Goal: Submit feedback/report problem

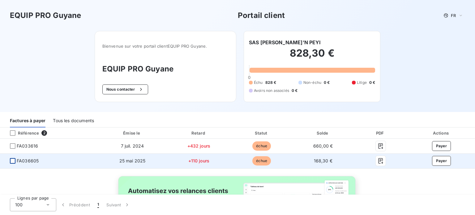
click at [11, 162] on div at bounding box center [13, 161] width 6 height 6
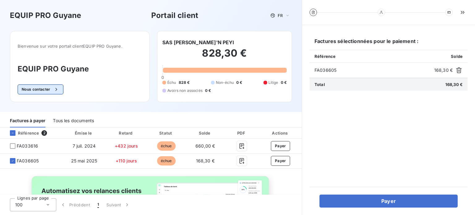
click at [56, 89] on icon "button" at bounding box center [56, 89] width 6 height 6
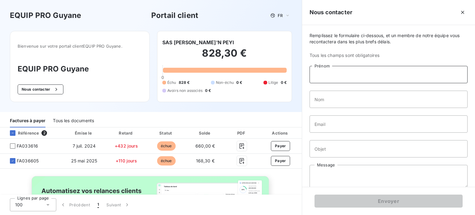
click at [334, 75] on input "Prénom" at bounding box center [388, 74] width 158 height 17
type input "[PERSON_NAME]"
click at [339, 99] on input "Nom" at bounding box center [388, 99] width 158 height 17
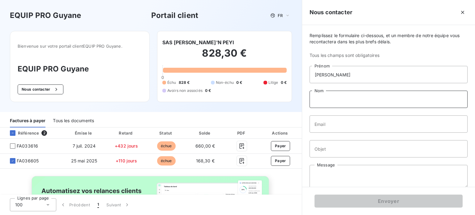
type input "SAINT-HILAIRE"
click at [337, 126] on input "Email" at bounding box center [388, 123] width 158 height 17
type input "[EMAIL_ADDRESS][DOMAIN_NAME]"
click at [336, 147] on input "Objet" at bounding box center [388, 148] width 158 height 17
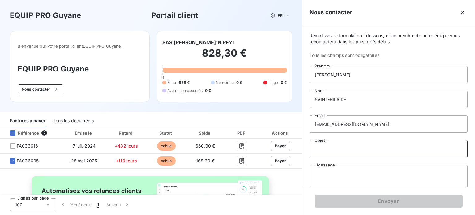
click at [336, 147] on input "Objet" at bounding box center [388, 148] width 158 height 17
click at [338, 151] on input "Objet" at bounding box center [388, 148] width 158 height 17
type input "FA036605"
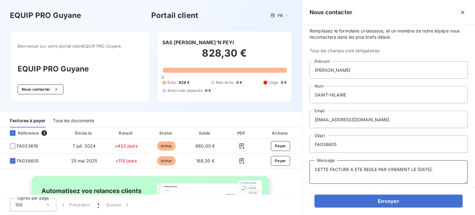
scroll to position [8, 0]
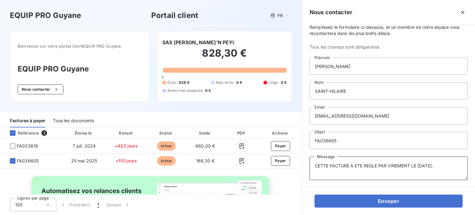
type textarea "CETTE FACTURE A ETE REGLE PAR VIREMENT LE [DATE]."
click at [345, 142] on input "FA036605" at bounding box center [388, 140] width 158 height 17
type input "FA036605 / FA033616"
click at [315, 166] on textarea "CETTE FACTURE A ETE REGLE PAR VIREMENT LE [DATE]." at bounding box center [388, 167] width 158 height 23
click at [341, 170] on textarea "FA036605 : CETTE FACTURE A ETE REGLE PAR VIREMENT LE [DATE]." at bounding box center [388, 167] width 158 height 23
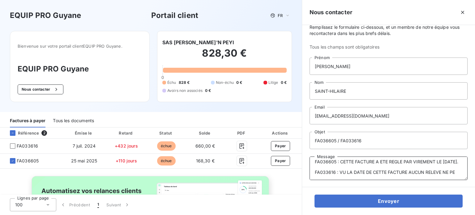
scroll to position [9, 0]
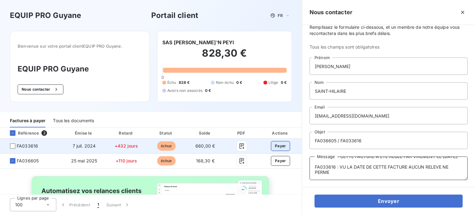
type textarea "FA036605 : CETTE FACTURE A ETE REGLE PAR VIREMENT LE [DATE]. FA033616 : VU LA D…"
click at [276, 146] on button "Payer" at bounding box center [280, 146] width 19 height 10
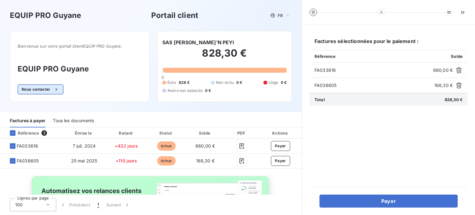
click at [57, 86] on icon "button" at bounding box center [56, 89] width 6 height 6
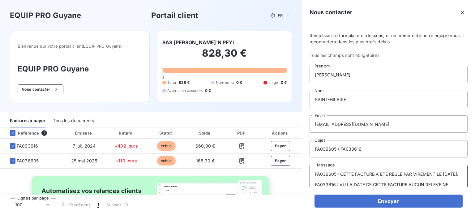
click at [352, 182] on textarea "FA036605 : CETTE FACTURE A ETE REGLE PAR VIREMENT LE [DATE]. FA033616 : VU LA D…" at bounding box center [388, 176] width 158 height 23
click at [349, 178] on textarea "FA036605 : CETTE FACTURE A ETE REGLE PAR VIREMENT LE [DATE]. FA033616 : VU LA D…" at bounding box center [388, 176] width 158 height 23
click at [347, 181] on textarea "FA036605 : CETTE FACTURE A ETE REGLE PAR VIREMENT LE [DATE]. FA033616 : VU LA D…" at bounding box center [388, 176] width 158 height 23
click at [332, 179] on textarea "FA036605 : CETTE FACTURE A ETE REGLE PAR VIREMENT LE [DATE]. FA033616 : VU LA D…" at bounding box center [388, 176] width 158 height 23
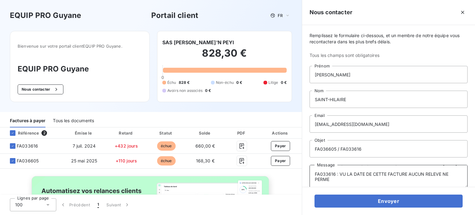
drag, startPoint x: 332, startPoint y: 179, endPoint x: 326, endPoint y: 179, distance: 6.2
click at [326, 179] on textarea "FA036605 : CETTE FACTURE A ETE REGLE PAR VIREMENT LE [DATE]. FA033616 : VU LA D…" at bounding box center [388, 176] width 158 height 23
click at [333, 178] on textarea "FA036605 : CETTE FACTURE A ETE REGLE PAR VIREMENT LE [DATE]. FA033616 : VU LA D…" at bounding box center [388, 176] width 158 height 23
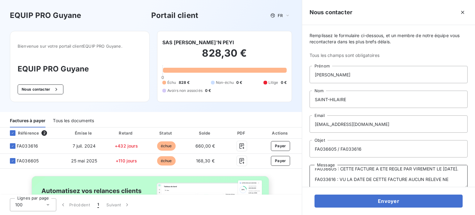
scroll to position [10, 0]
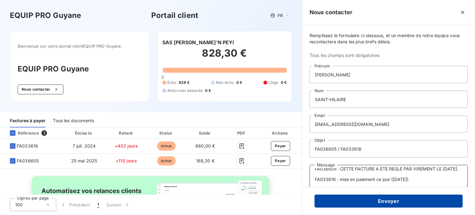
type textarea "FA036605 : CETTE FACTURE A ETE REGLE PAR VIREMENT LE [DATE]. FA033616 : mise en…"
click at [372, 200] on button "Envoyer" at bounding box center [388, 200] width 148 height 13
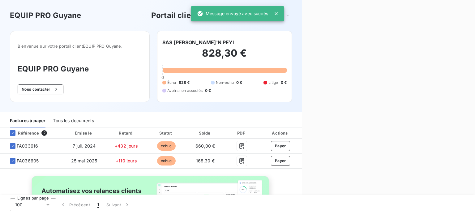
scroll to position [0, 0]
